Goal: Navigation & Orientation: Find specific page/section

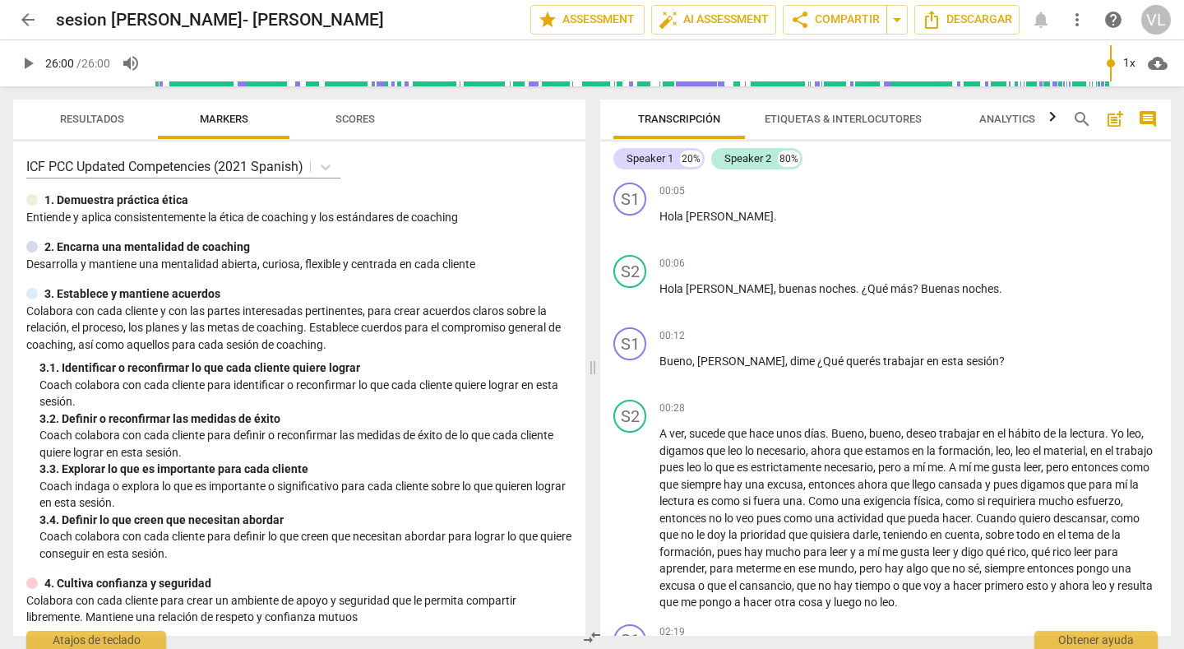
scroll to position [5992, 0]
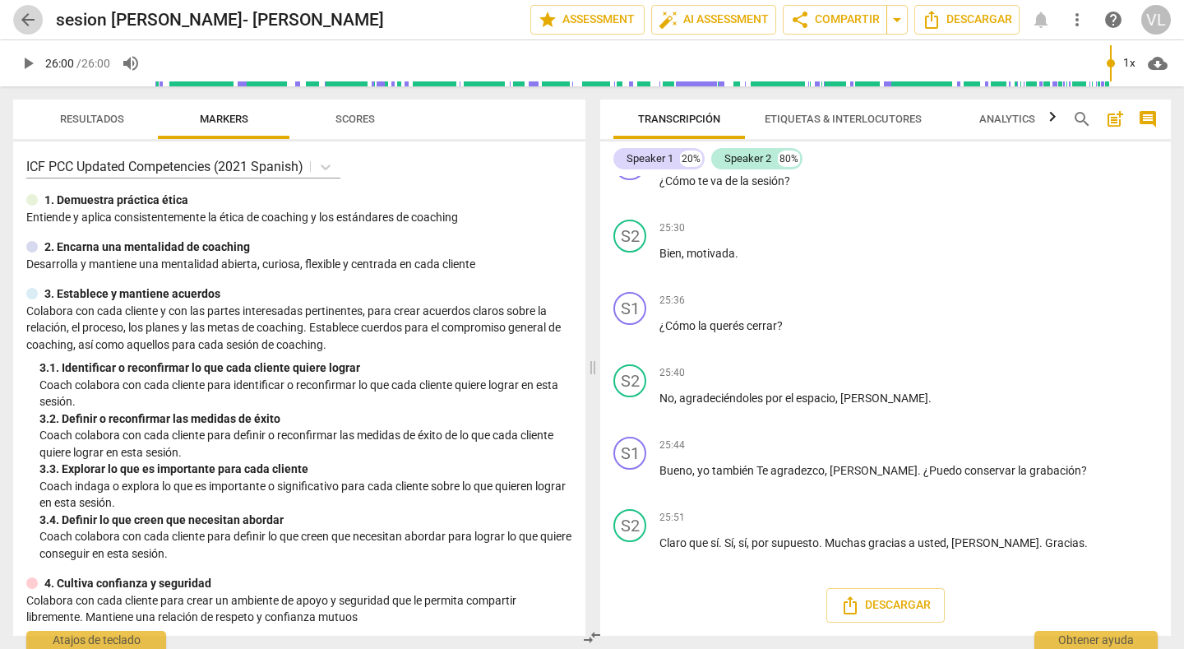
click at [21, 25] on span "arrow_back" at bounding box center [28, 20] width 20 height 20
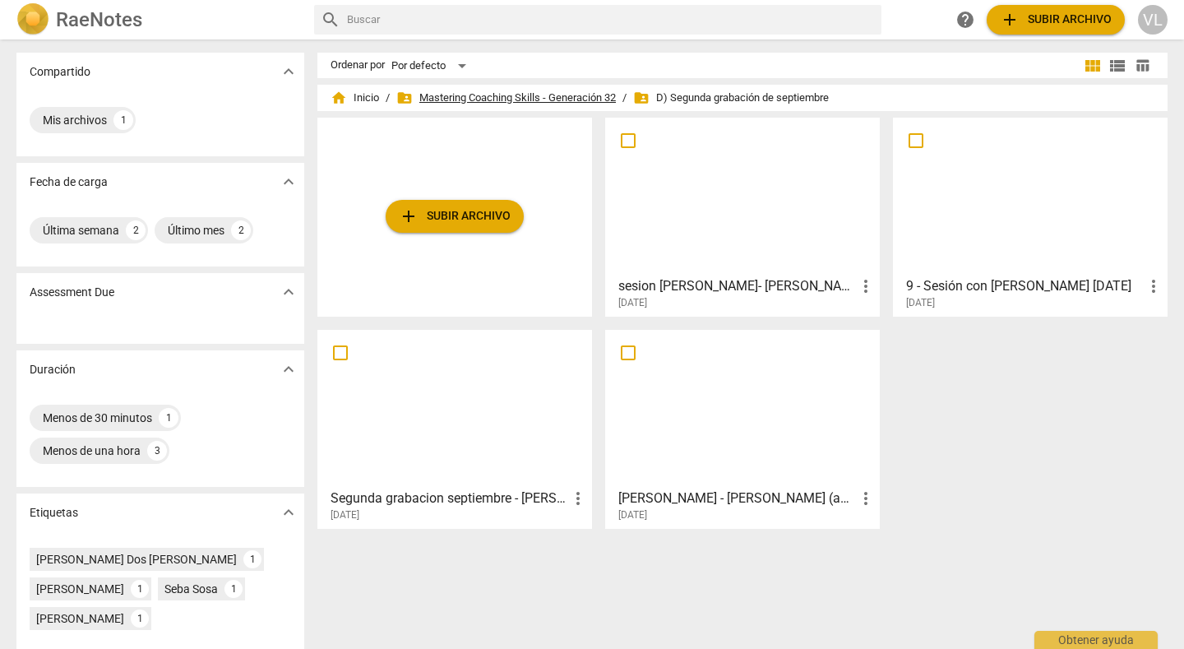
click at [435, 101] on span "folder_shared Mastering Coaching Skills - Generación 32" at bounding box center [506, 98] width 220 height 16
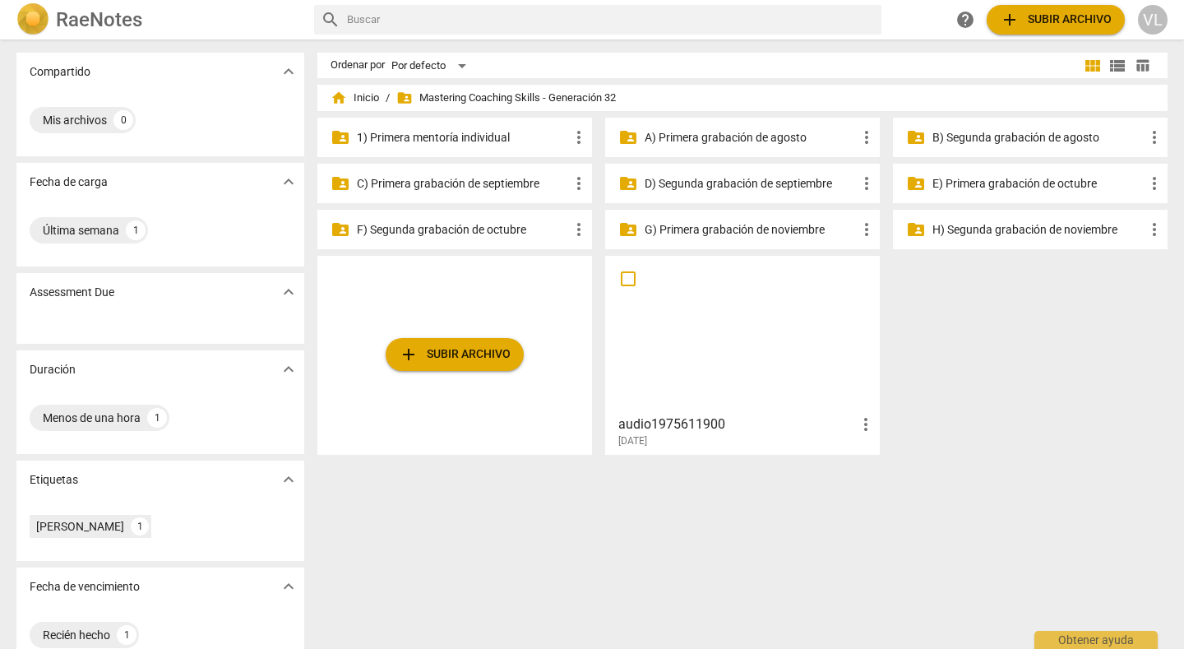
click at [437, 137] on p "1) Primera mentoría individual" at bounding box center [463, 137] width 212 height 17
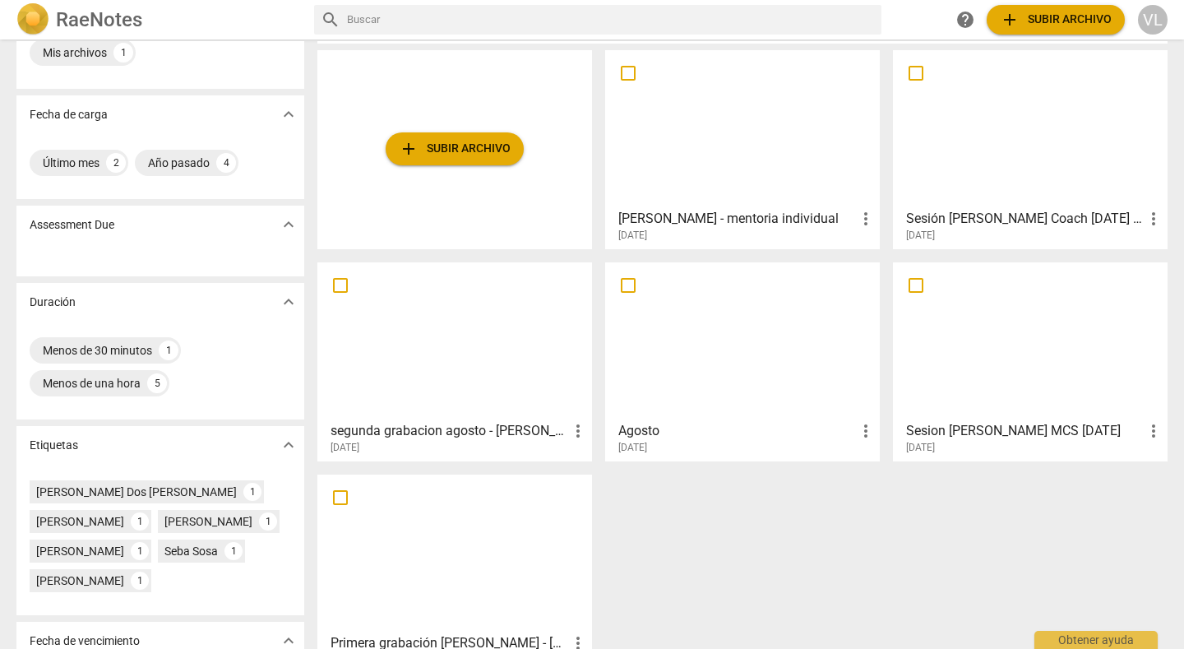
scroll to position [66, 0]
click at [960, 391] on div at bounding box center [1030, 343] width 263 height 146
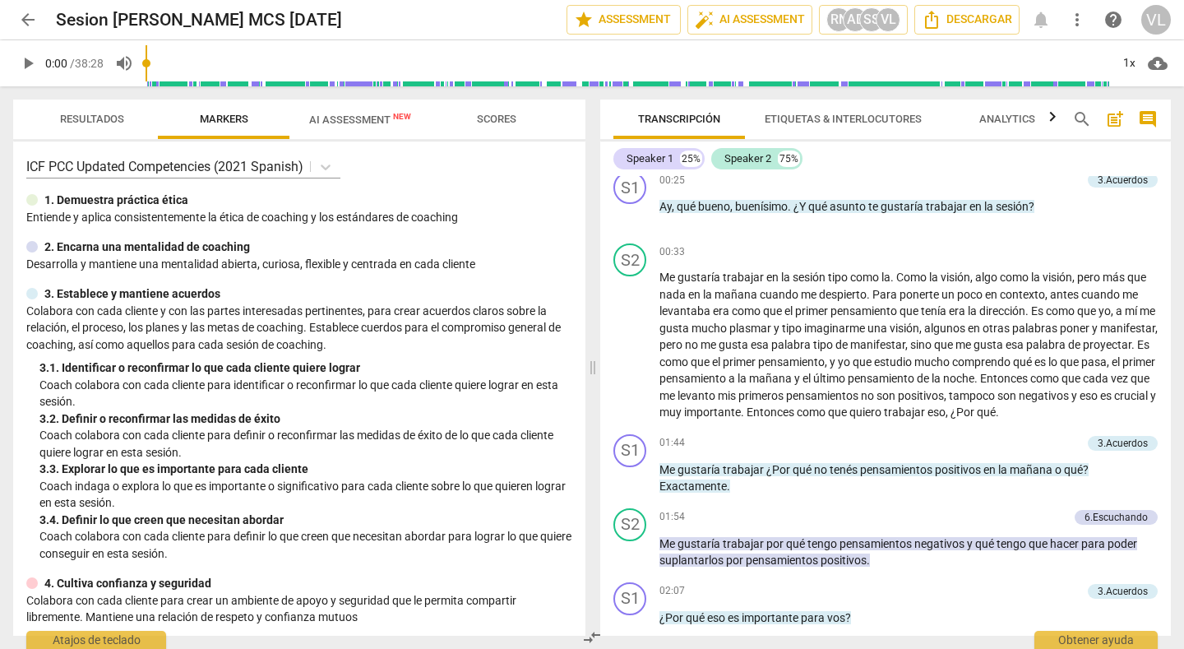
scroll to position [1398, 0]
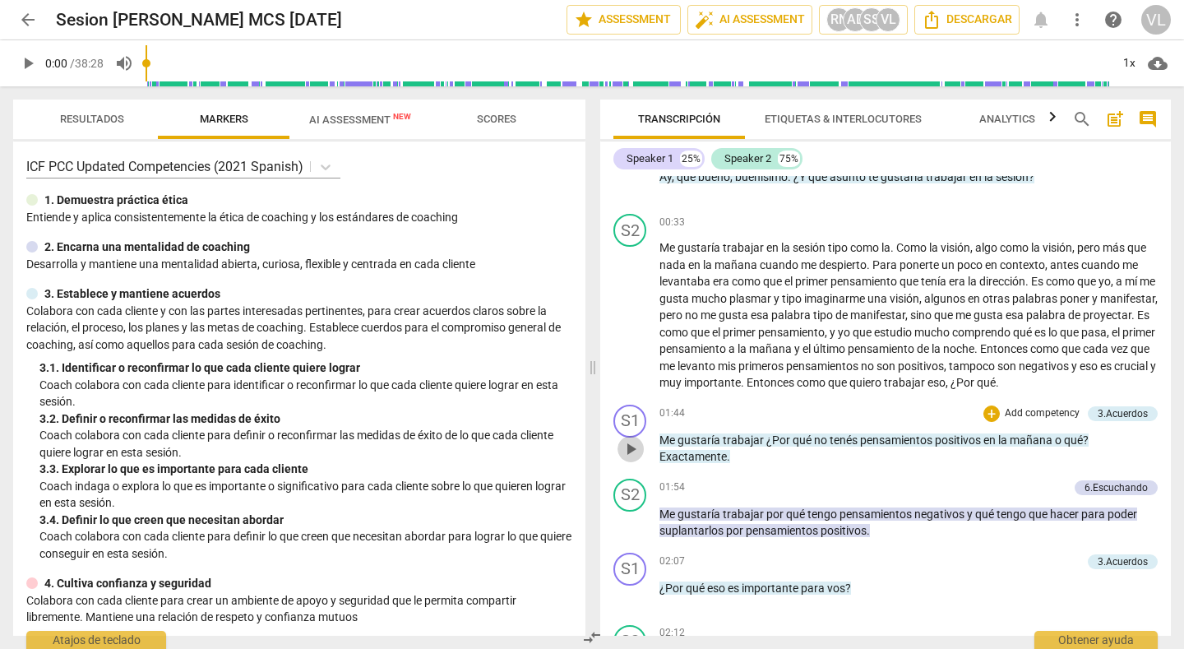
click at [634, 449] on span "play_arrow" at bounding box center [631, 449] width 20 height 20
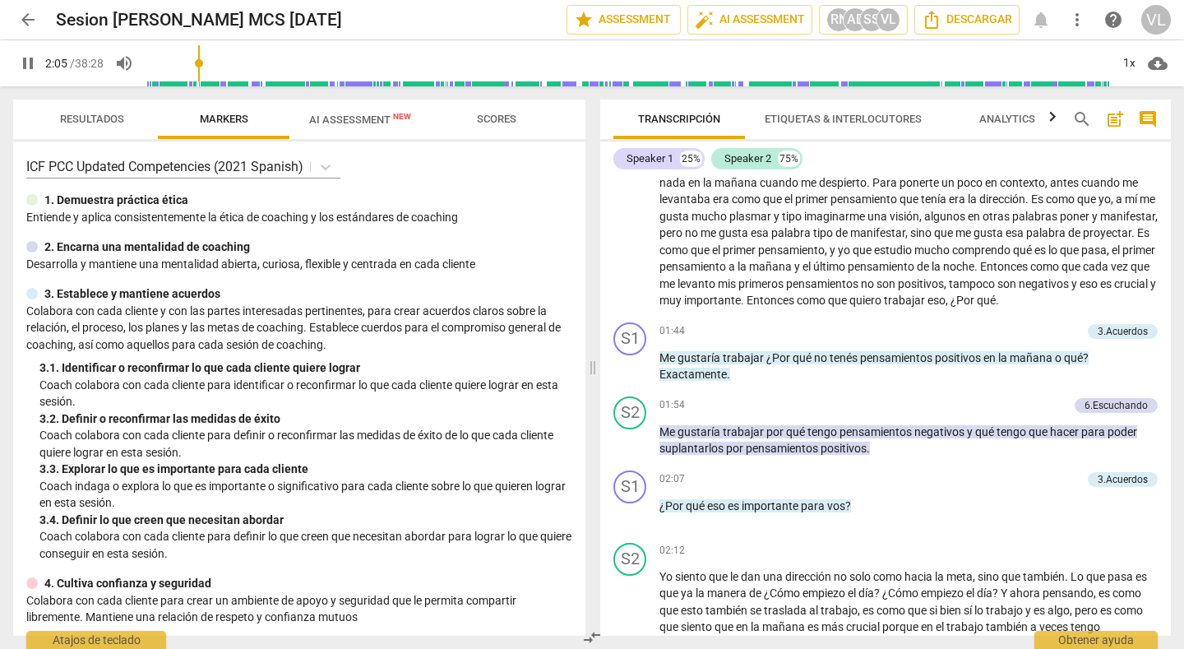
type input "126"
click at [25, 16] on span "arrow_back" at bounding box center [28, 20] width 20 height 20
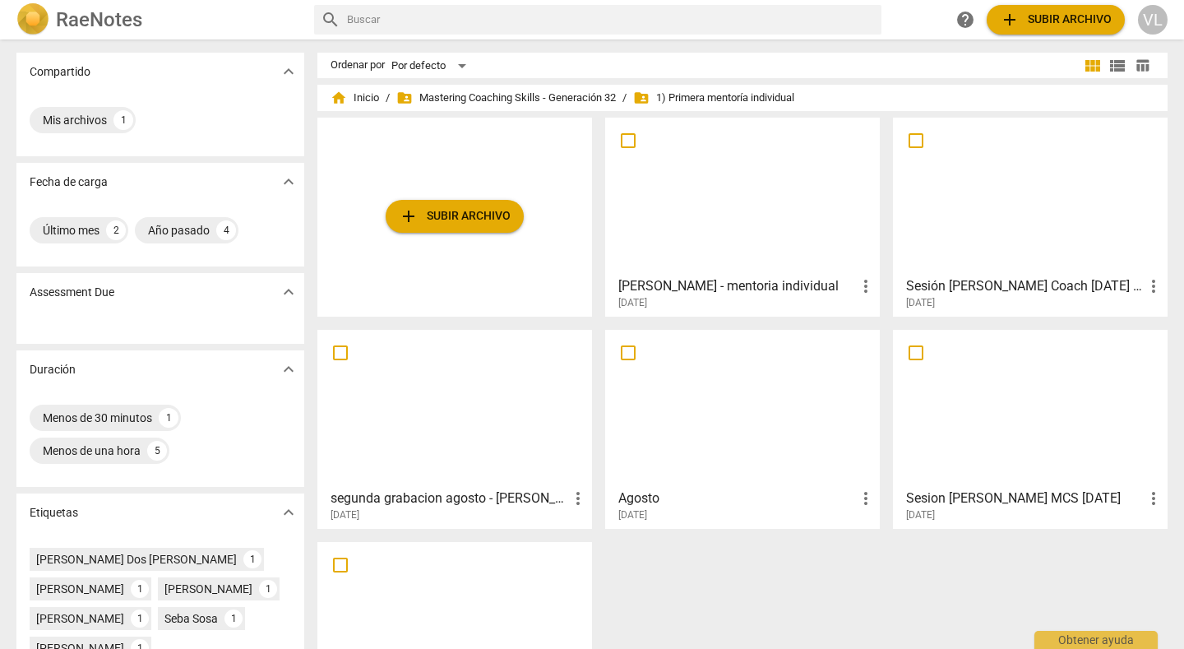
scroll to position [82, 0]
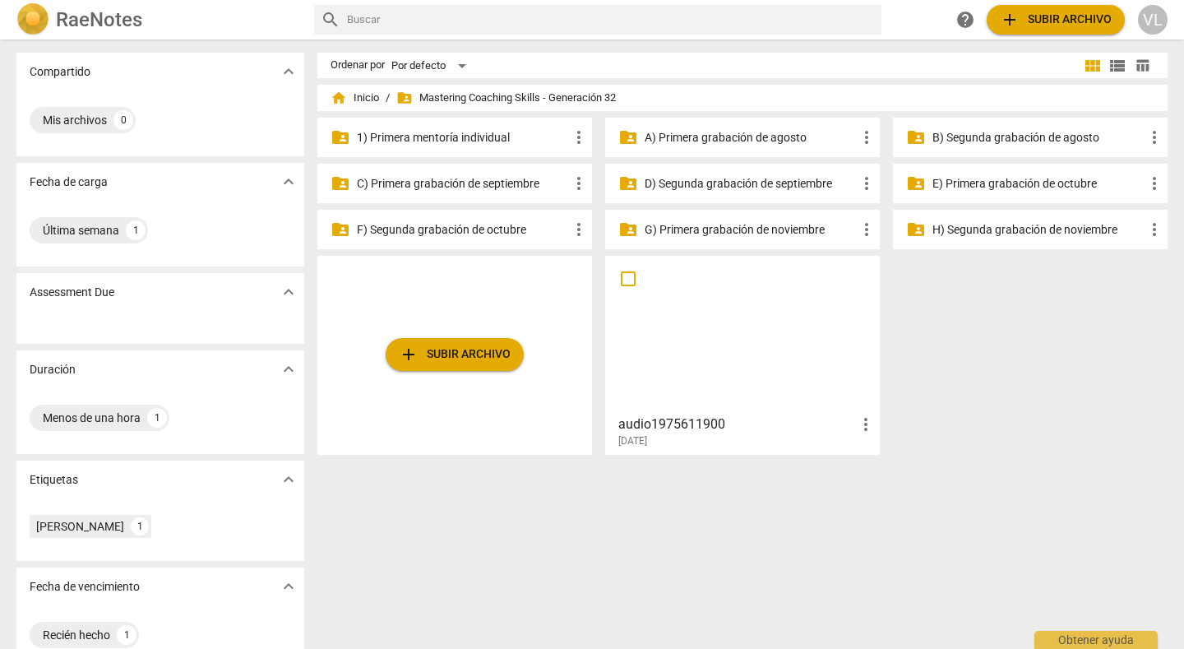
click at [714, 146] on p "A) Primera grabación de agosto" at bounding box center [751, 137] width 212 height 17
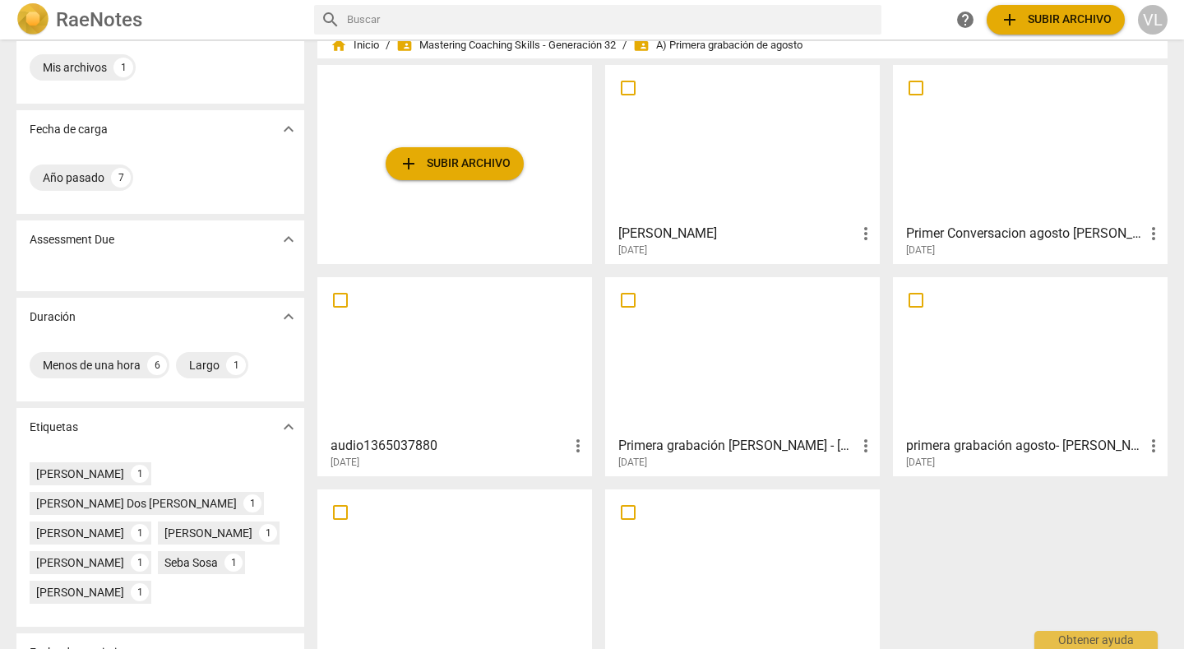
scroll to position [82, 0]
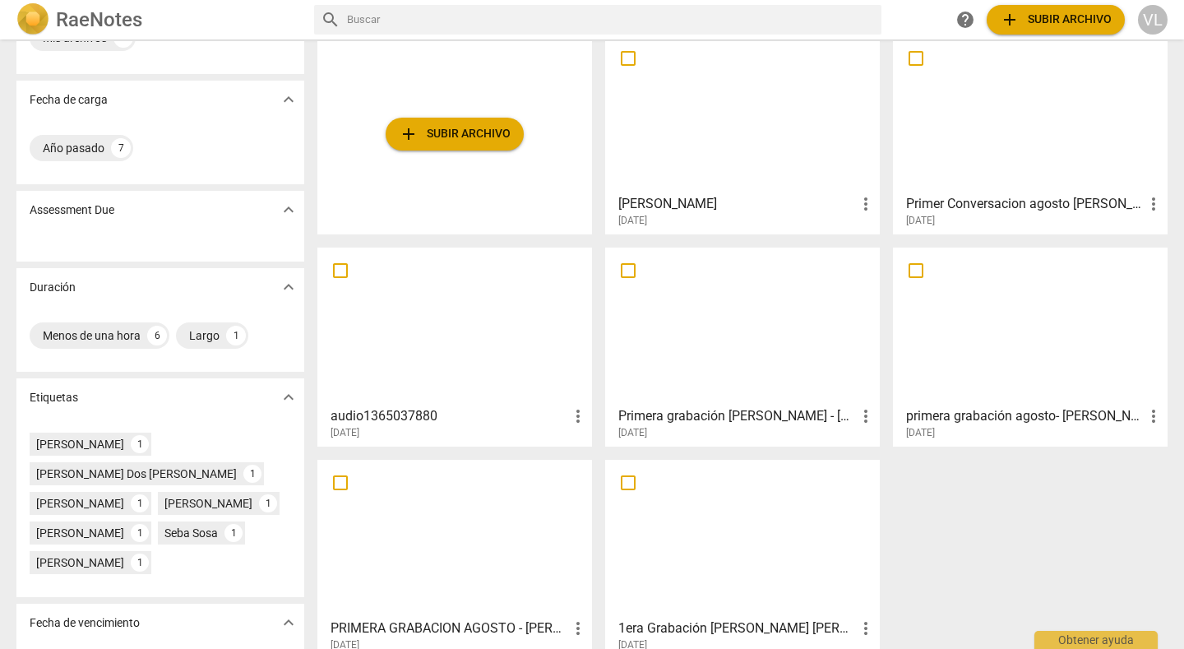
click at [721, 150] on div at bounding box center [742, 114] width 263 height 146
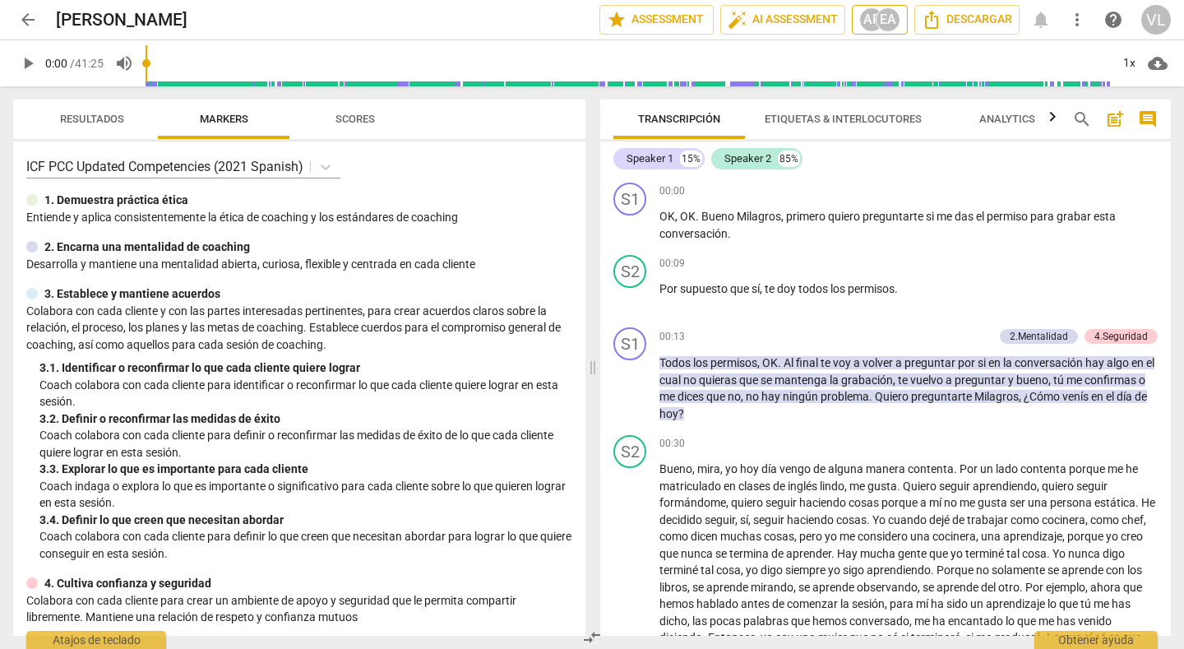
click at [887, 18] on div "EA" at bounding box center [888, 19] width 25 height 25
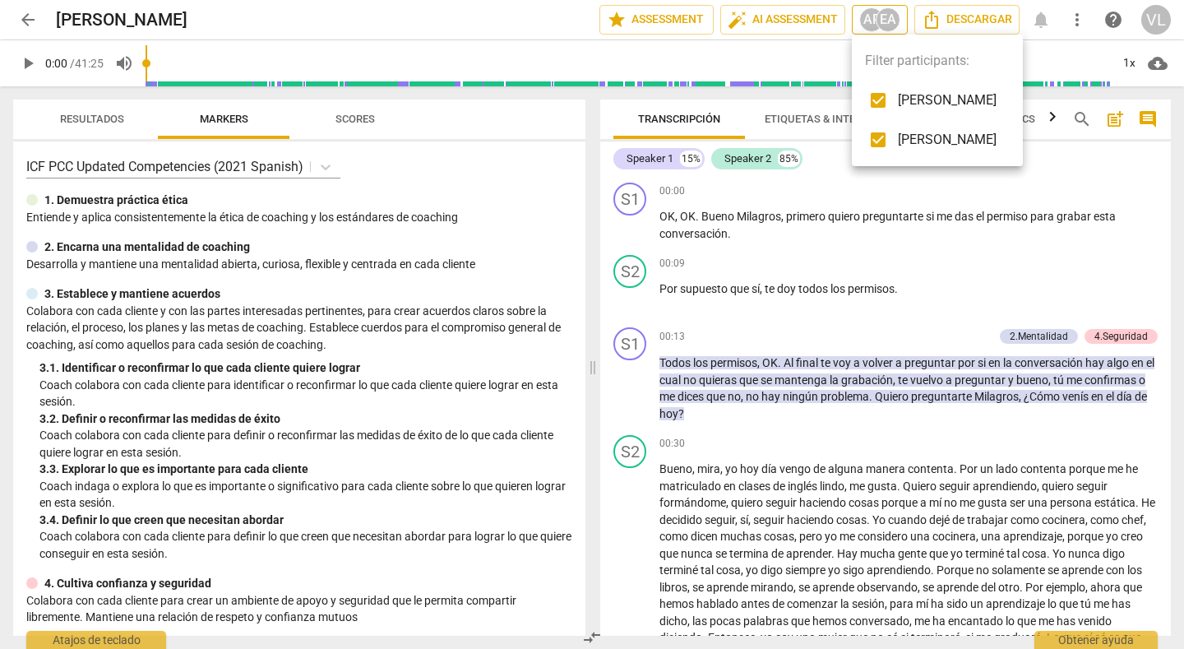
click at [887, 18] on div at bounding box center [592, 324] width 1184 height 649
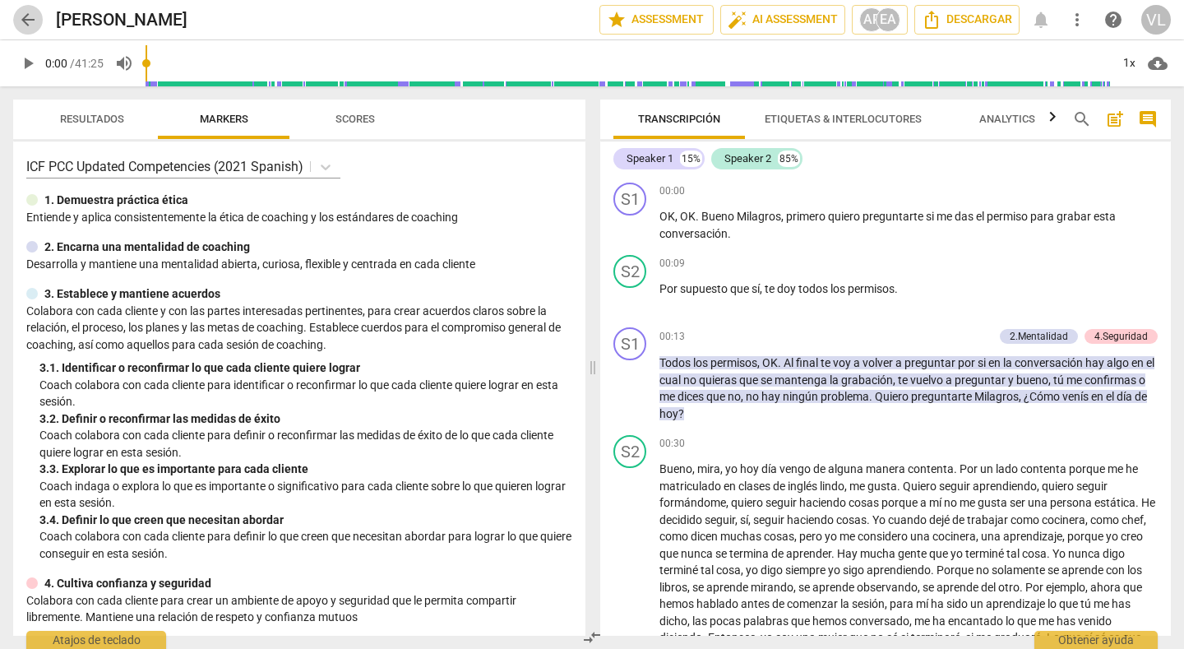
click at [34, 27] on span "arrow_back" at bounding box center [28, 20] width 20 height 20
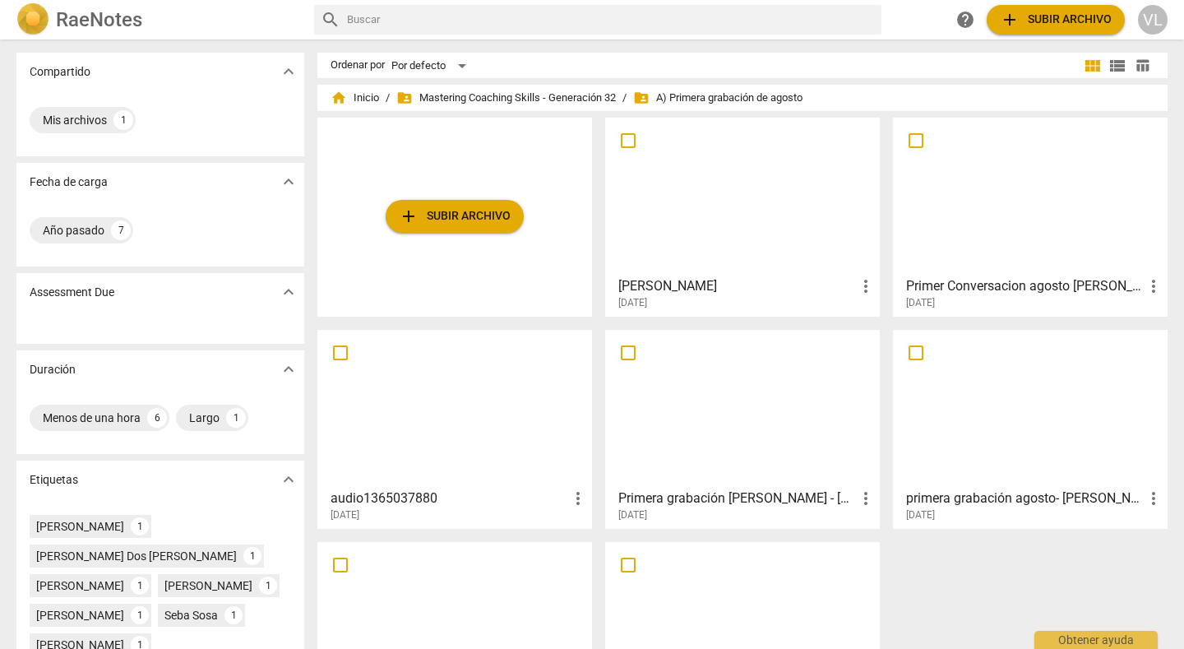
click at [34, 27] on img at bounding box center [32, 19] width 33 height 33
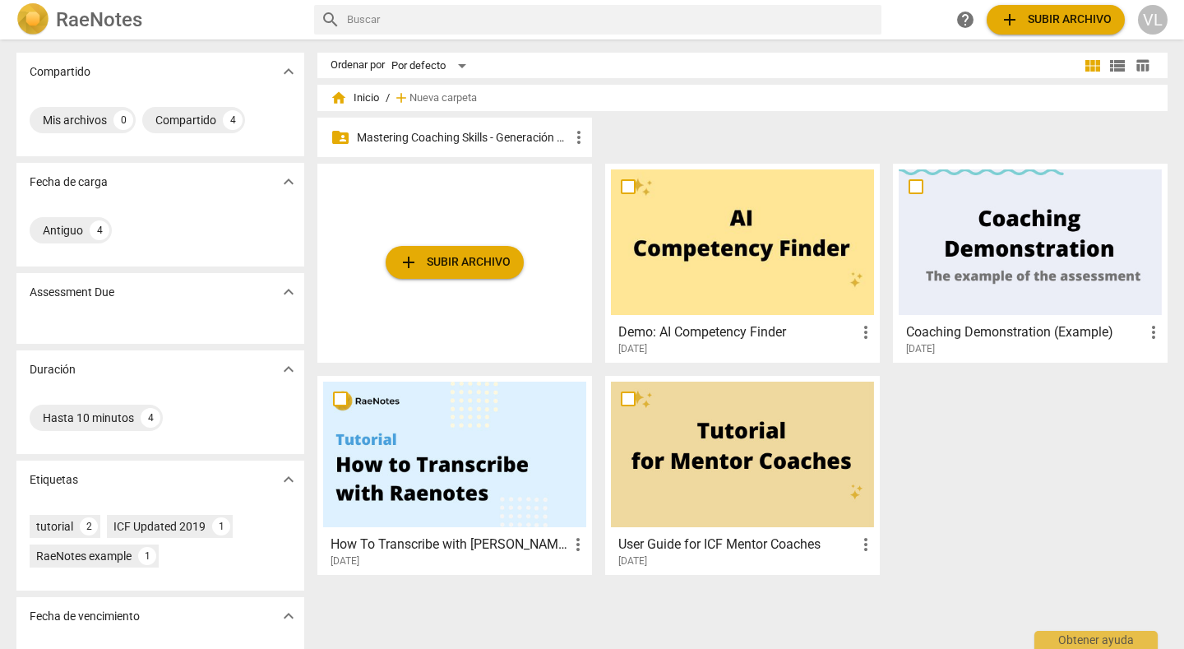
click at [393, 136] on p "Mastering Coaching Skills - Generación 32" at bounding box center [463, 137] width 212 height 17
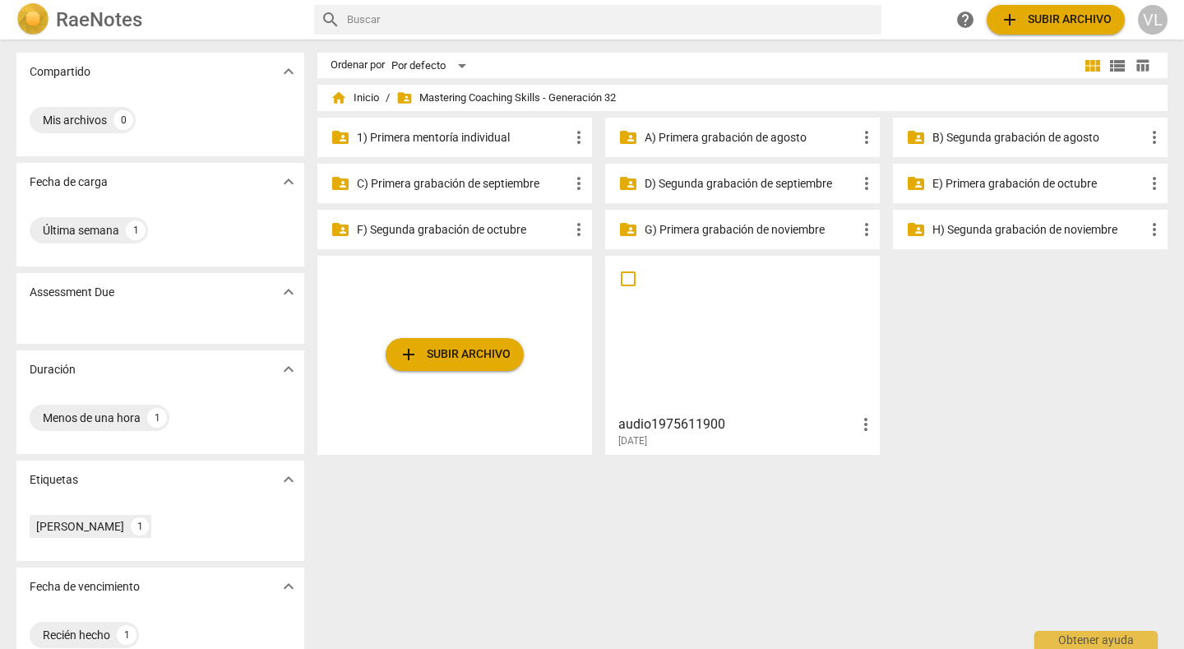
click at [944, 137] on p "B) Segunda grabación de agosto" at bounding box center [1039, 137] width 212 height 17
click at [688, 225] on p "G) Primera grabación de noviembre" at bounding box center [751, 229] width 212 height 17
click at [477, 223] on p "F) Segunda grabación de octubre" at bounding box center [463, 229] width 212 height 17
click at [973, 195] on div "folder_shared E) Primera grabación de octubre more_vert" at bounding box center [1030, 183] width 275 height 39
click at [975, 183] on p "E) Primera grabación de octubre" at bounding box center [1039, 183] width 212 height 17
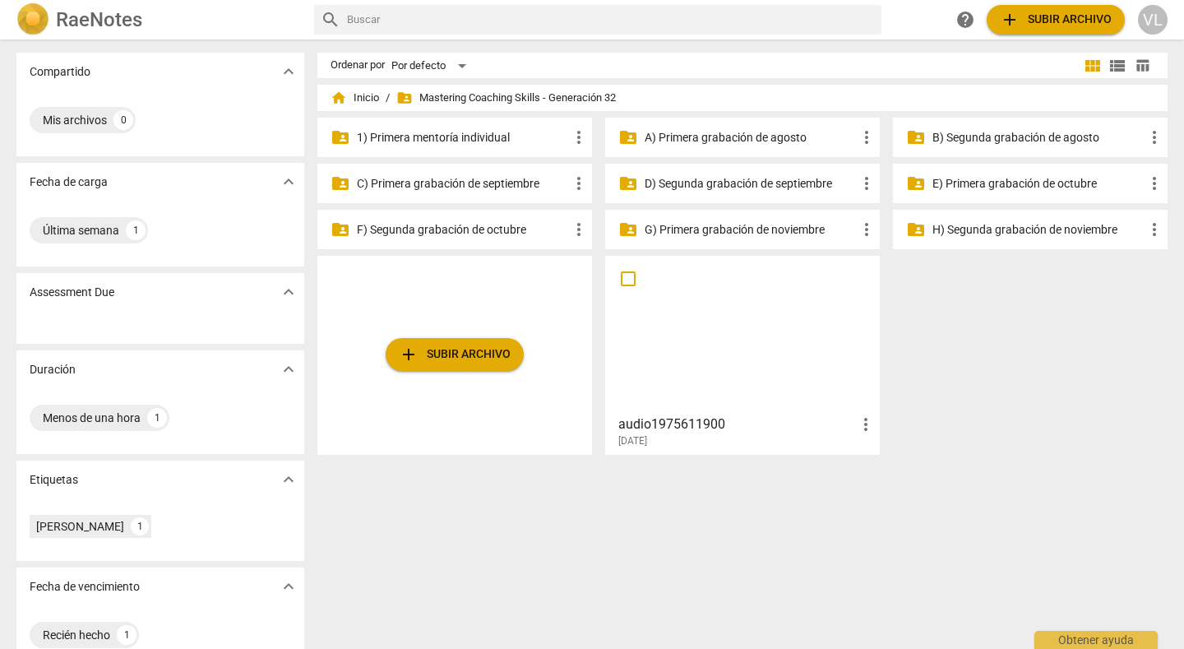
click at [696, 187] on p "D) Segunda grabación de septiembre" at bounding box center [751, 183] width 212 height 17
